Goal: Task Accomplishment & Management: Complete application form

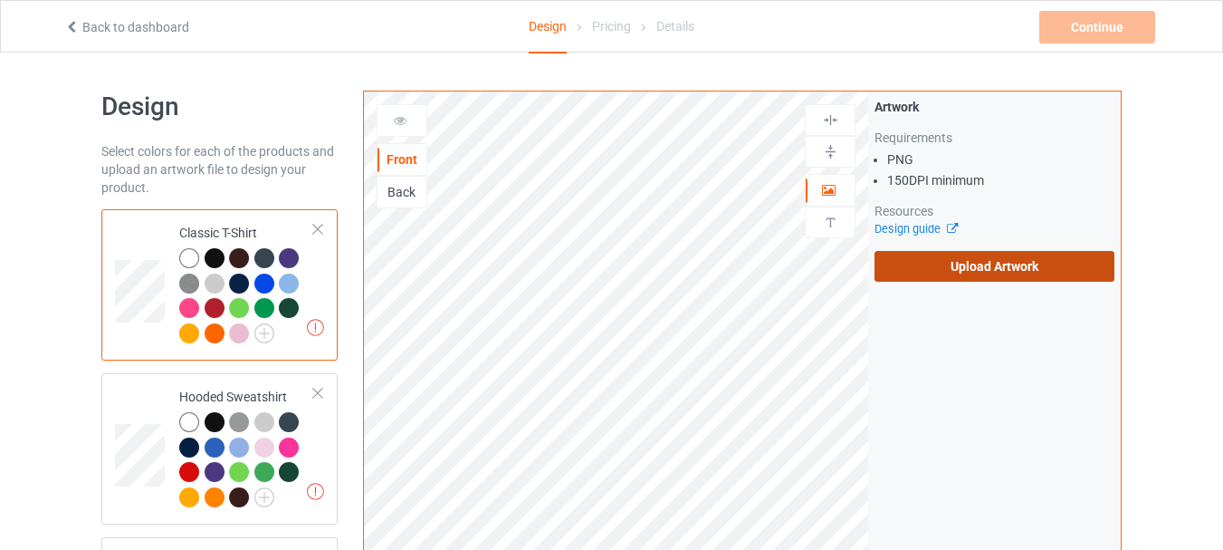
click at [957, 261] on label "Upload Artwork" at bounding box center [995, 266] width 240 height 31
click at [0, 0] on input "Upload Artwork" at bounding box center [0, 0] width 0 height 0
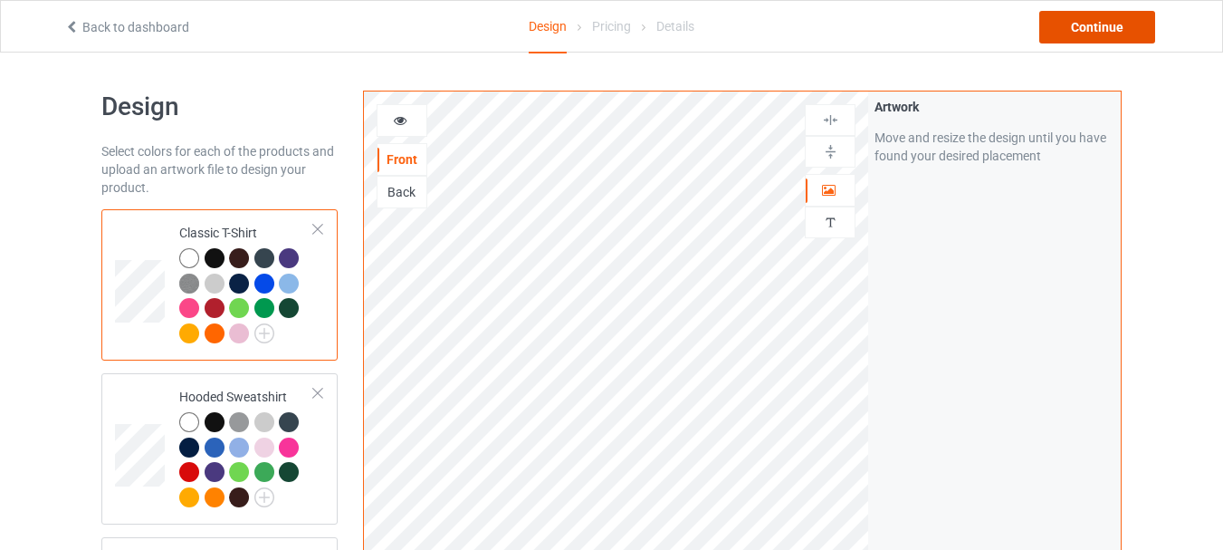
click at [1080, 25] on div "Continue" at bounding box center [1098, 27] width 116 height 33
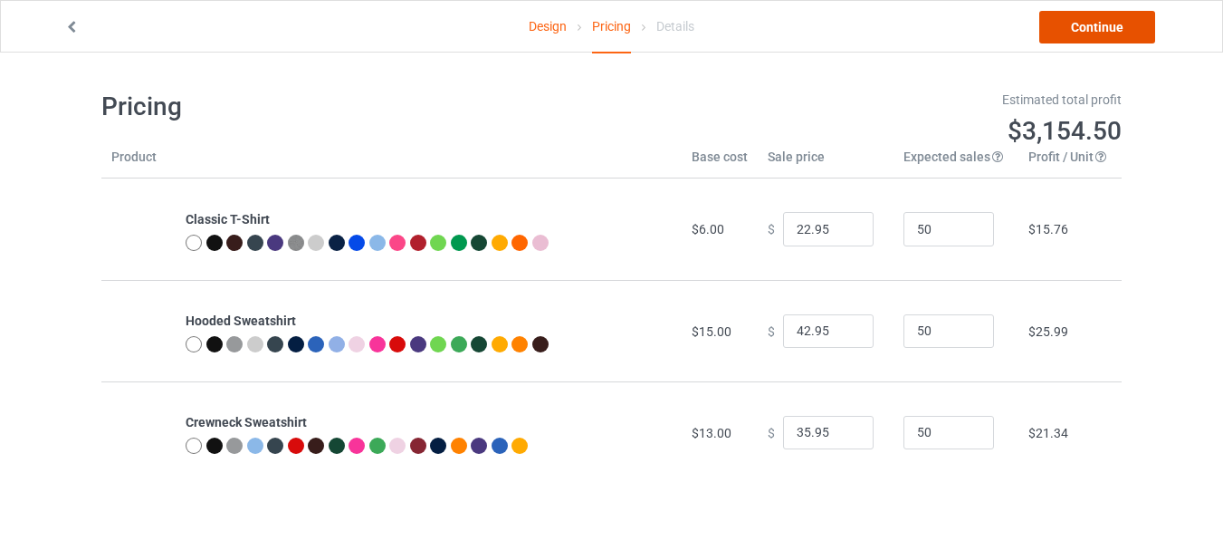
click at [1088, 32] on link "Continue" at bounding box center [1098, 27] width 116 height 33
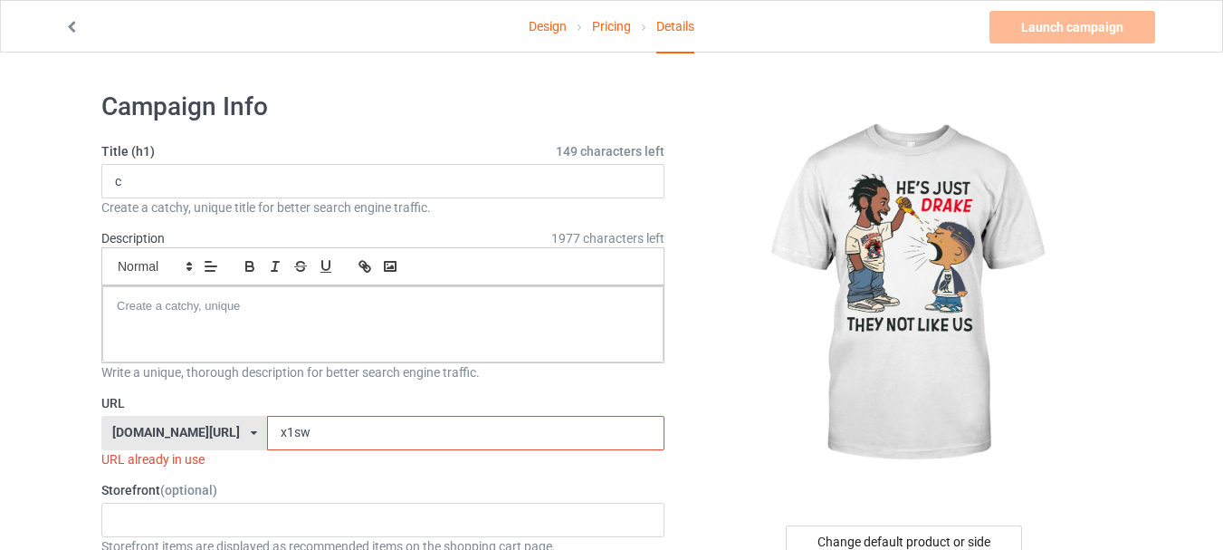
click at [329, 441] on input "x1sw" at bounding box center [465, 433] width 397 height 34
type input "x1swr"
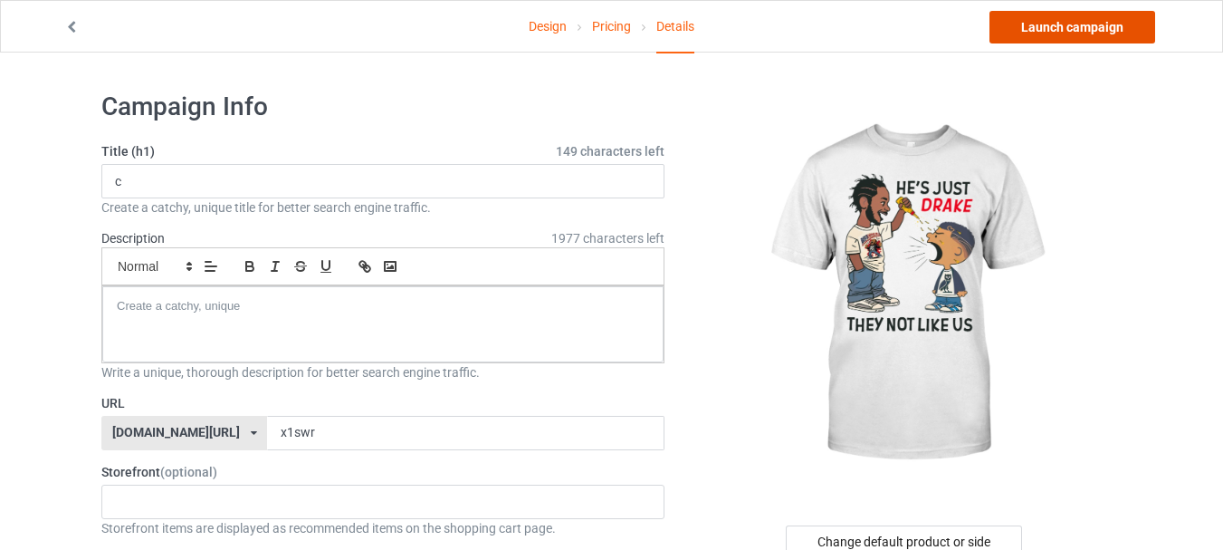
click at [1065, 29] on link "Launch campaign" at bounding box center [1073, 27] width 166 height 33
